Goal: Find specific page/section: Find specific page/section

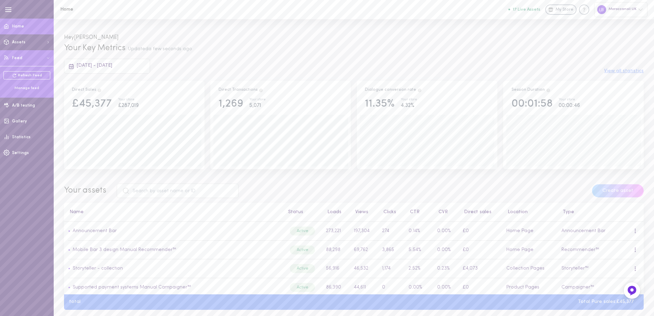
click at [20, 90] on div "Manage feed" at bounding box center [26, 88] width 47 height 5
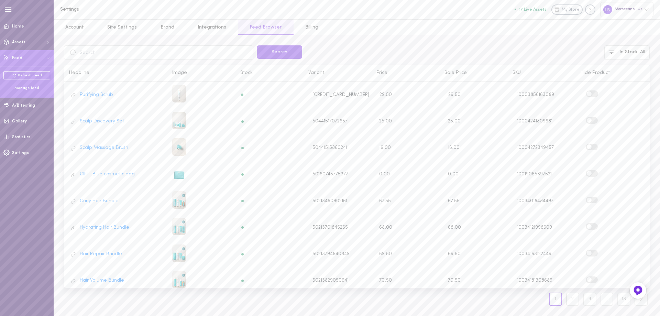
click at [87, 52] on input "text" at bounding box center [159, 52] width 190 height 14
type input "s"
type input "blbsf"
click at [284, 45] on div "Feed last update: (text) blbsf Search In Stock : All Headline Image Stock Varia…" at bounding box center [357, 175] width 607 height 281
click at [283, 54] on button "Search" at bounding box center [279, 51] width 45 height 13
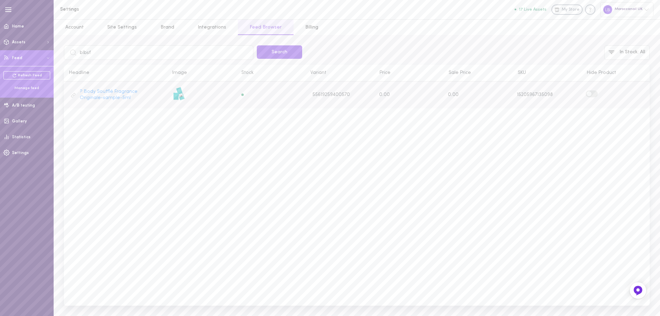
click at [595, 93] on label at bounding box center [592, 93] width 12 height 7
click at [0, 0] on input "checkbox" at bounding box center [0, 0] width 0 height 0
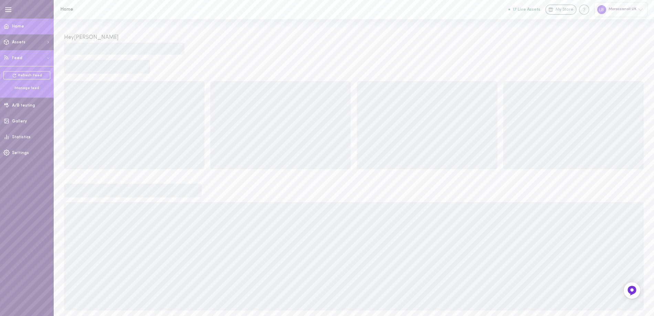
click at [19, 56] on span "Feed" at bounding box center [17, 58] width 10 height 4
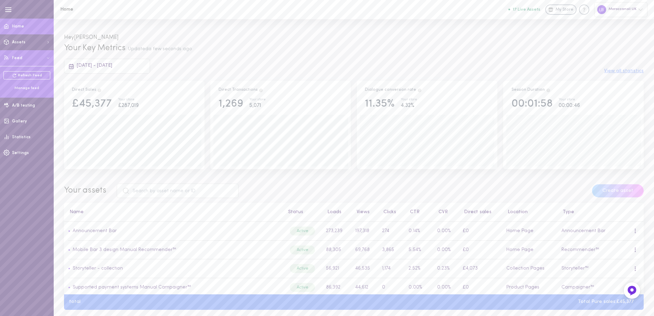
click at [27, 87] on div "Manage feed" at bounding box center [26, 88] width 47 height 5
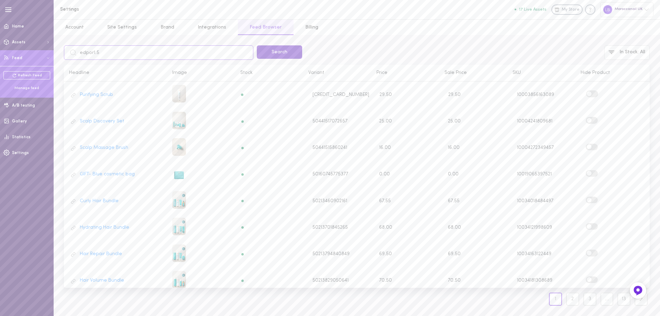
type input "edpor1.5"
click at [278, 56] on button "Search" at bounding box center [279, 51] width 45 height 13
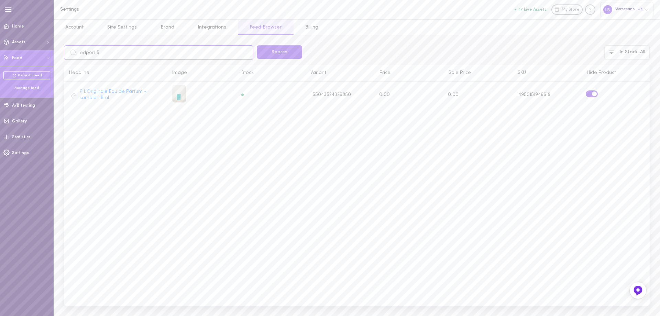
drag, startPoint x: 115, startPoint y: 53, endPoint x: 64, endPoint y: 53, distance: 50.9
click at [64, 53] on div "edpor1.5" at bounding box center [158, 52] width 193 height 14
type input "scalptrio"
click at [264, 55] on button "Search" at bounding box center [279, 51] width 45 height 13
click at [97, 53] on input "scalptrio" at bounding box center [159, 52] width 190 height 14
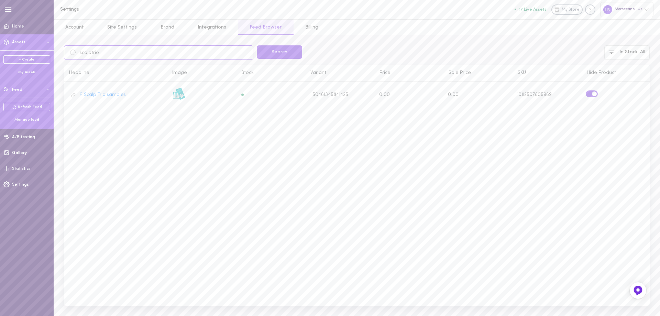
drag, startPoint x: 109, startPoint y: 50, endPoint x: 84, endPoint y: 45, distance: 26.0
click at [51, 50] on div "Settings 17 Live Assets My Store Moroccanoil UK Account Site Settings Brand Int…" at bounding box center [330, 158] width 660 height 316
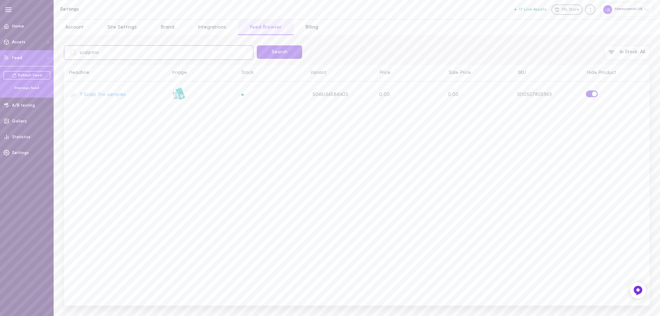
click at [93, 54] on input "scalptrio" at bounding box center [159, 52] width 190 height 14
type input "mopu10"
click at [274, 55] on button "Search" at bounding box center [279, 51] width 45 height 13
click at [91, 54] on input "mopu10" at bounding box center [159, 52] width 190 height 14
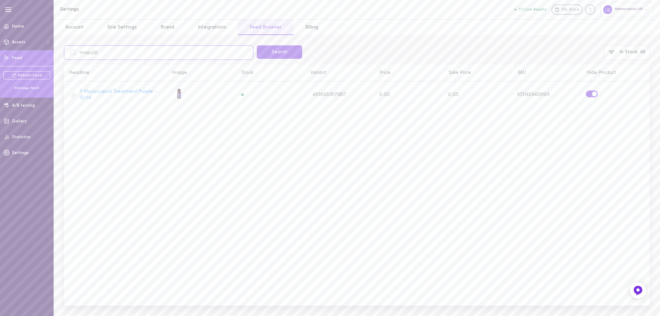
click at [91, 54] on input "mopu10" at bounding box center [159, 52] width 190 height 14
type input "fss50"
click at [281, 54] on button "Search" at bounding box center [279, 51] width 45 height 13
drag, startPoint x: 94, startPoint y: 52, endPoint x: 78, endPoint y: 52, distance: 16.2
click at [78, 52] on input "fss50" at bounding box center [159, 52] width 190 height 14
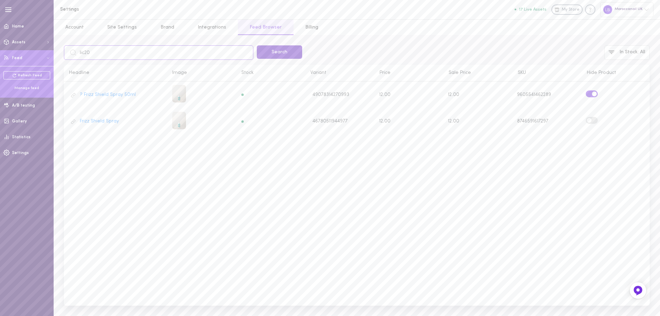
type input "lic20"
click at [272, 51] on button "Search" at bounding box center [279, 51] width 45 height 13
click at [87, 54] on input "lic20" at bounding box center [159, 52] width 190 height 14
type input "ihmask10"
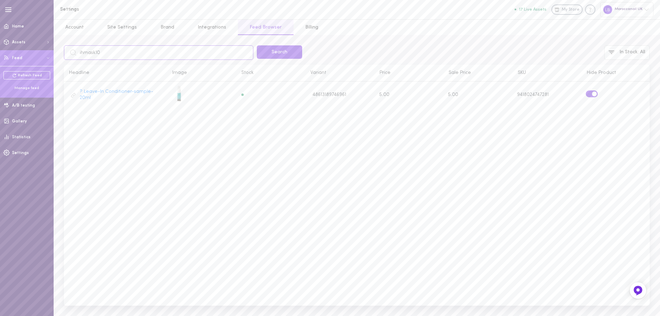
click button "Search" at bounding box center [279, 51] width 45 height 13
click at [90, 52] on input "ihmask10" at bounding box center [159, 52] width 190 height 14
click at [84, 52] on input "ihmask10" at bounding box center [159, 52] width 190 height 14
type input "IHMK10"
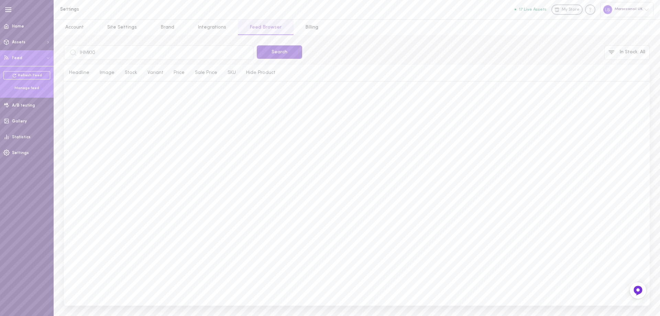
click at [272, 52] on button "Search" at bounding box center [279, 51] width 45 height 13
click at [89, 54] on input "IHMK10" at bounding box center [159, 52] width 190 height 14
type input "IHMASK10"
click at [272, 51] on button "Search" at bounding box center [279, 51] width 45 height 13
click at [90, 50] on input "IHMASK10" at bounding box center [159, 52] width 190 height 14
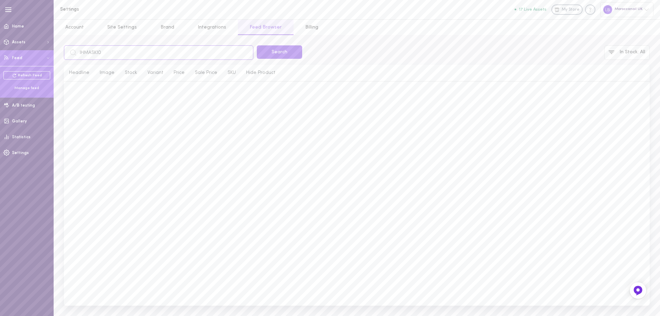
click at [90, 50] on input "IHMASK10" at bounding box center [159, 52] width 190 height 14
type input "ithyd"
click button "Search" at bounding box center [279, 51] width 45 height 13
click at [87, 50] on input "ithyd" at bounding box center [159, 52] width 190 height 14
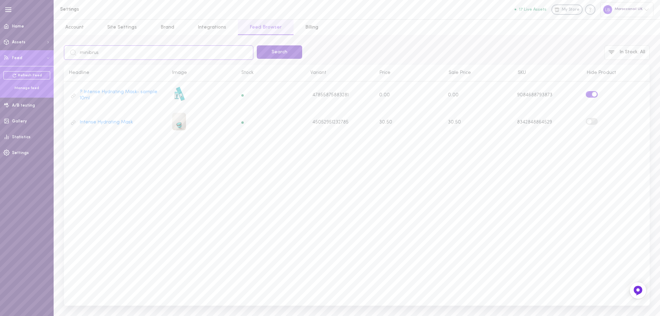
type input "minibrus"
click at [278, 50] on button "Search" at bounding box center [279, 51] width 45 height 13
